Goal: Check status: Check status

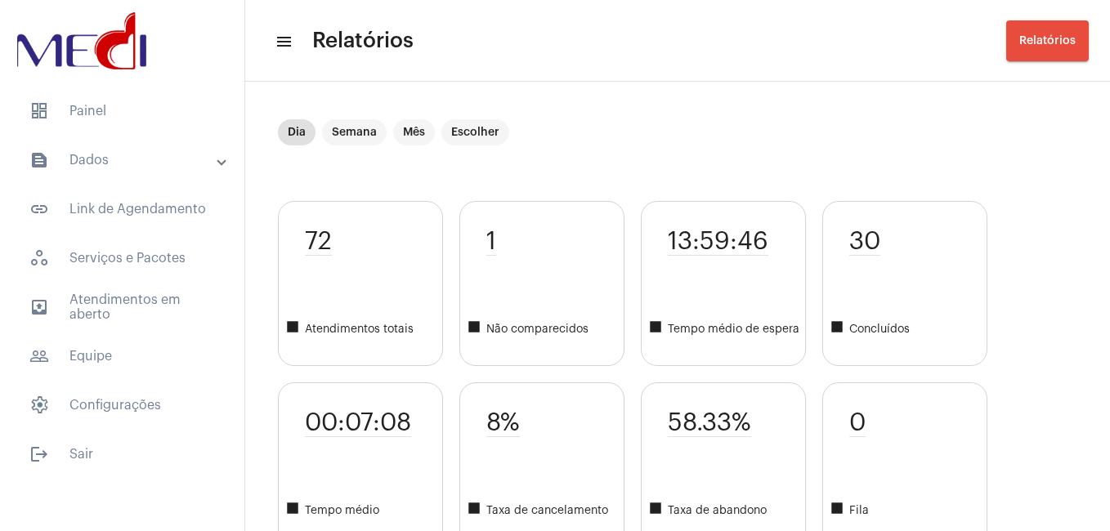
click at [97, 160] on mat-panel-title "text_snippet_outlined Dados" at bounding box center [123, 160] width 189 height 20
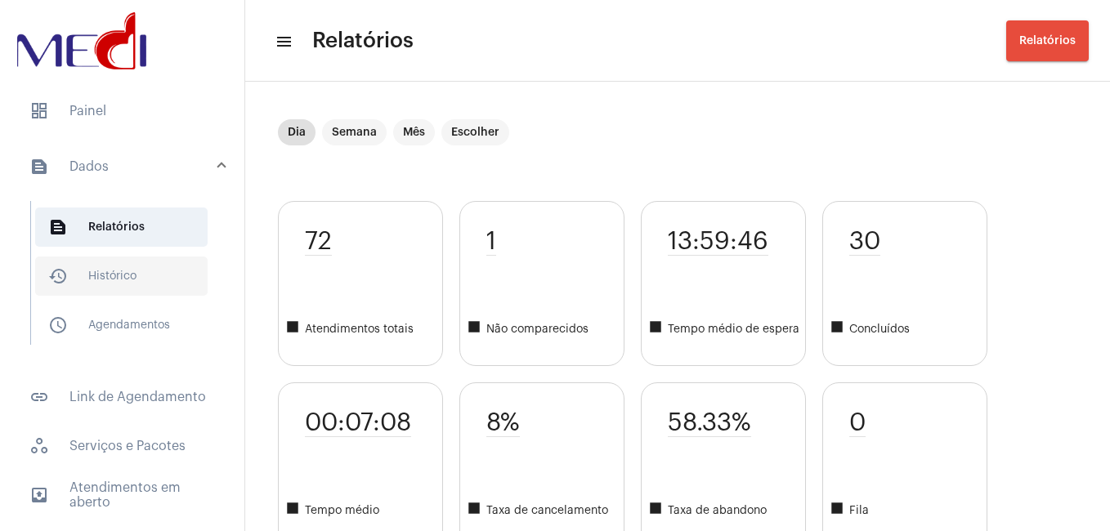
click at [145, 275] on span "history_outlined Histórico" at bounding box center [121, 276] width 172 height 39
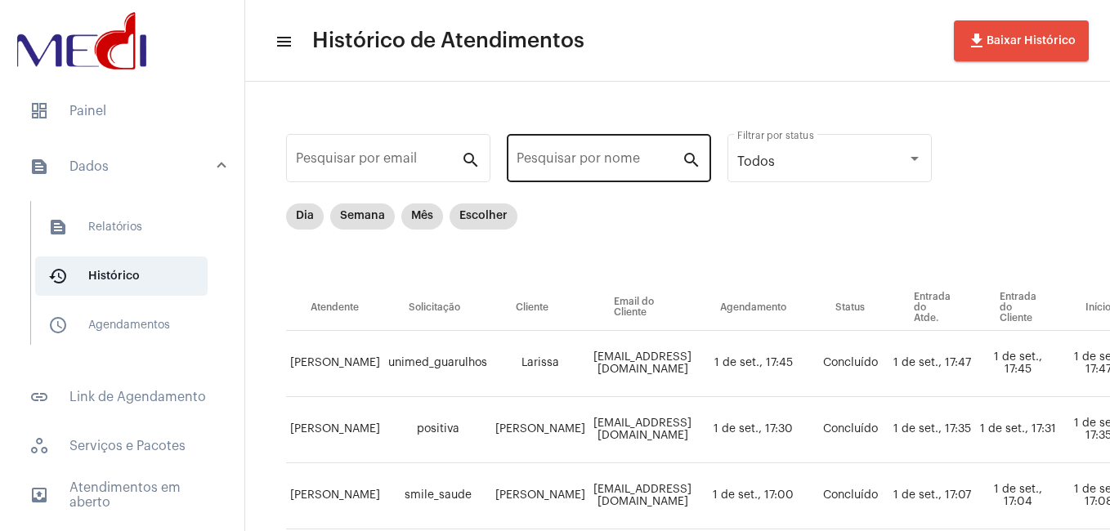
click at [530, 153] on div "Pesquisar por nome" at bounding box center [598, 156] width 165 height 51
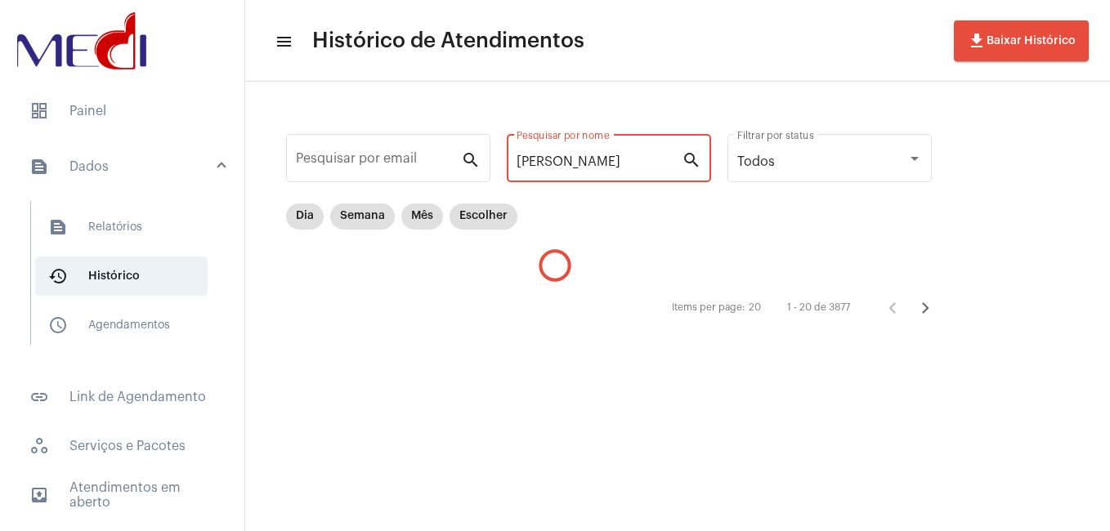
type input "[PERSON_NAME]"
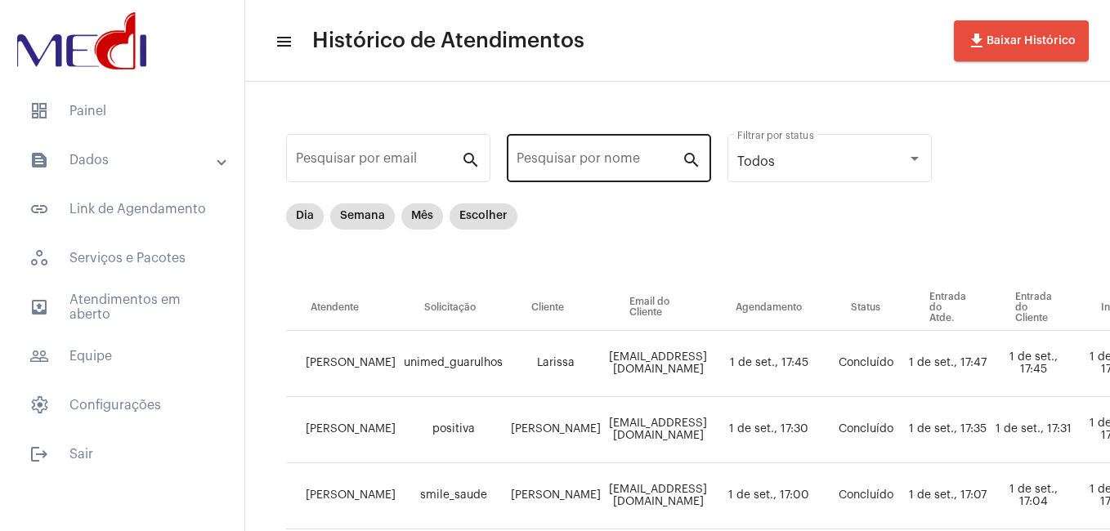
click at [614, 153] on div "Pesquisar por nome" at bounding box center [598, 156] width 165 height 51
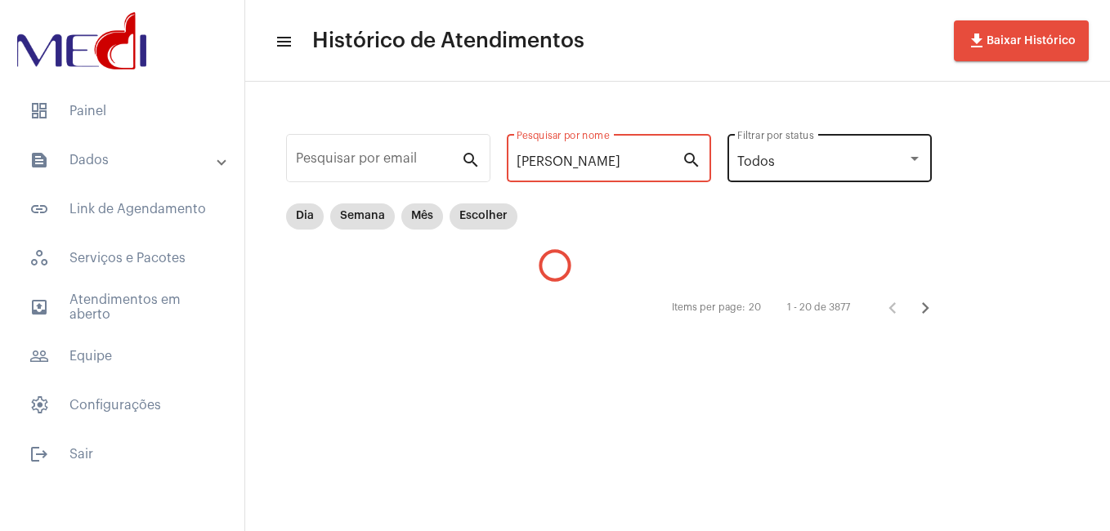
type input "[PERSON_NAME]"
